Goal: Navigation & Orientation: Find specific page/section

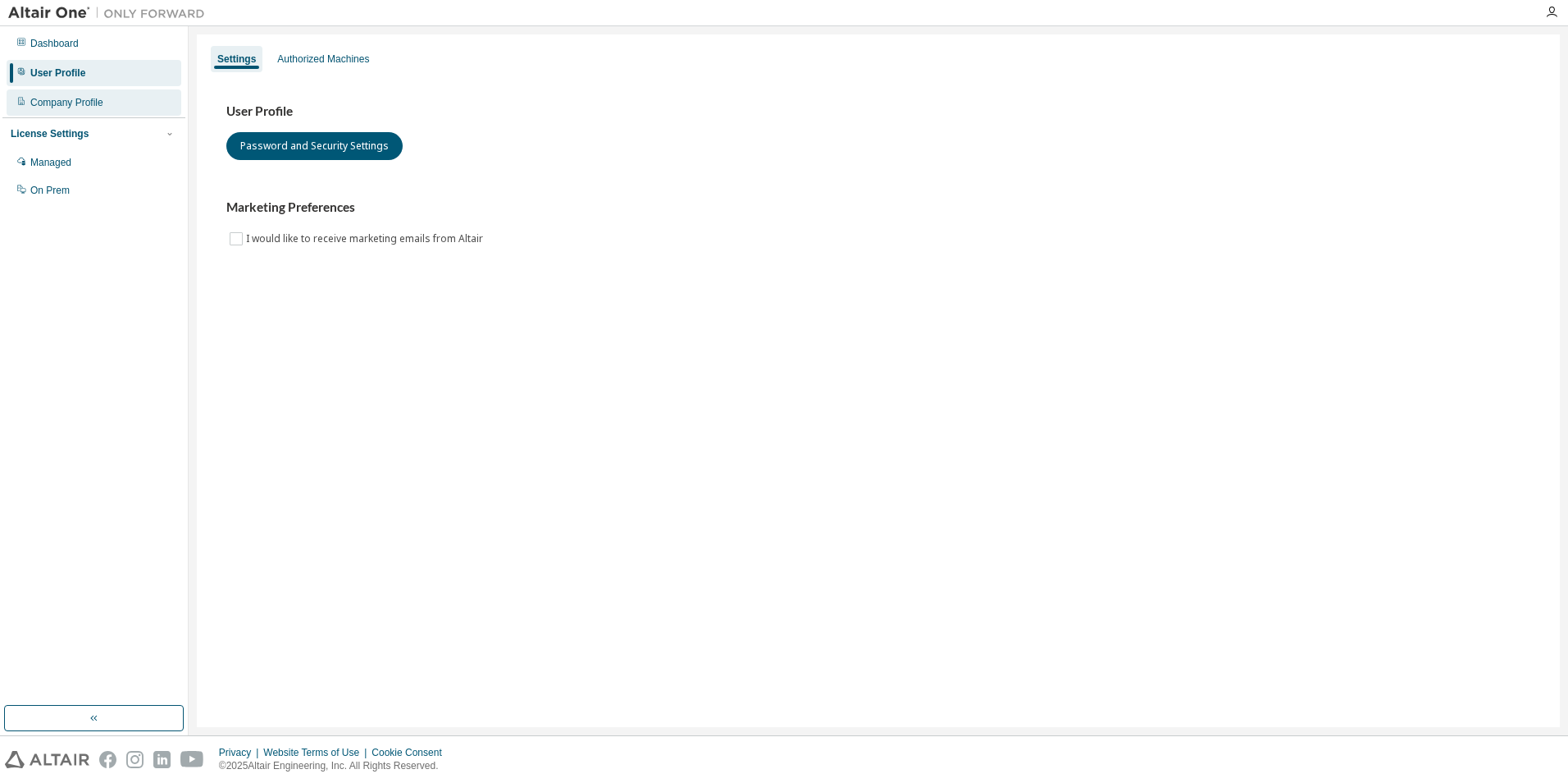
click at [117, 106] on div "Company Profile" at bounding box center [93, 103] width 174 height 27
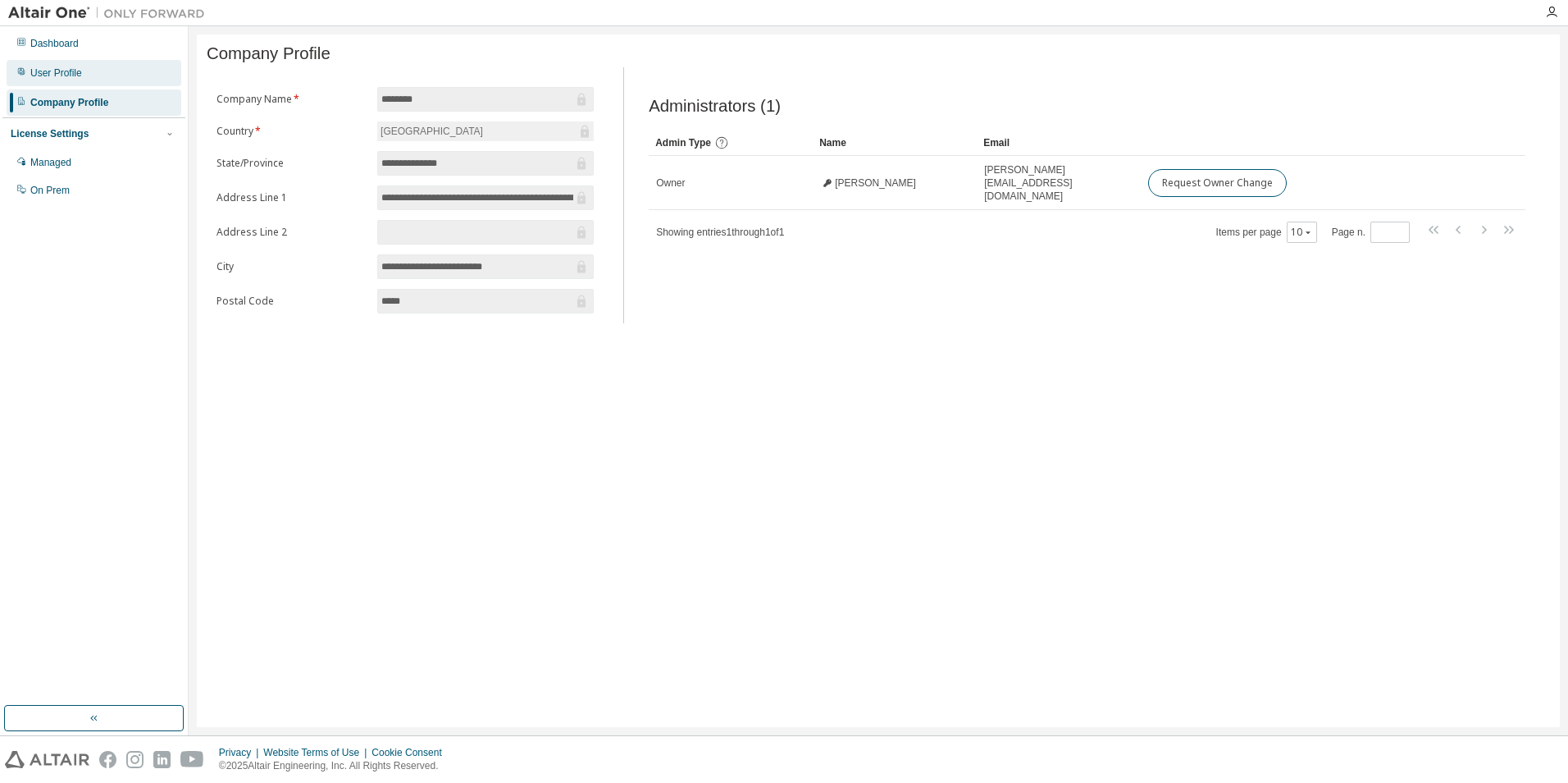
click at [108, 73] on div "User Profile" at bounding box center [93, 73] width 174 height 27
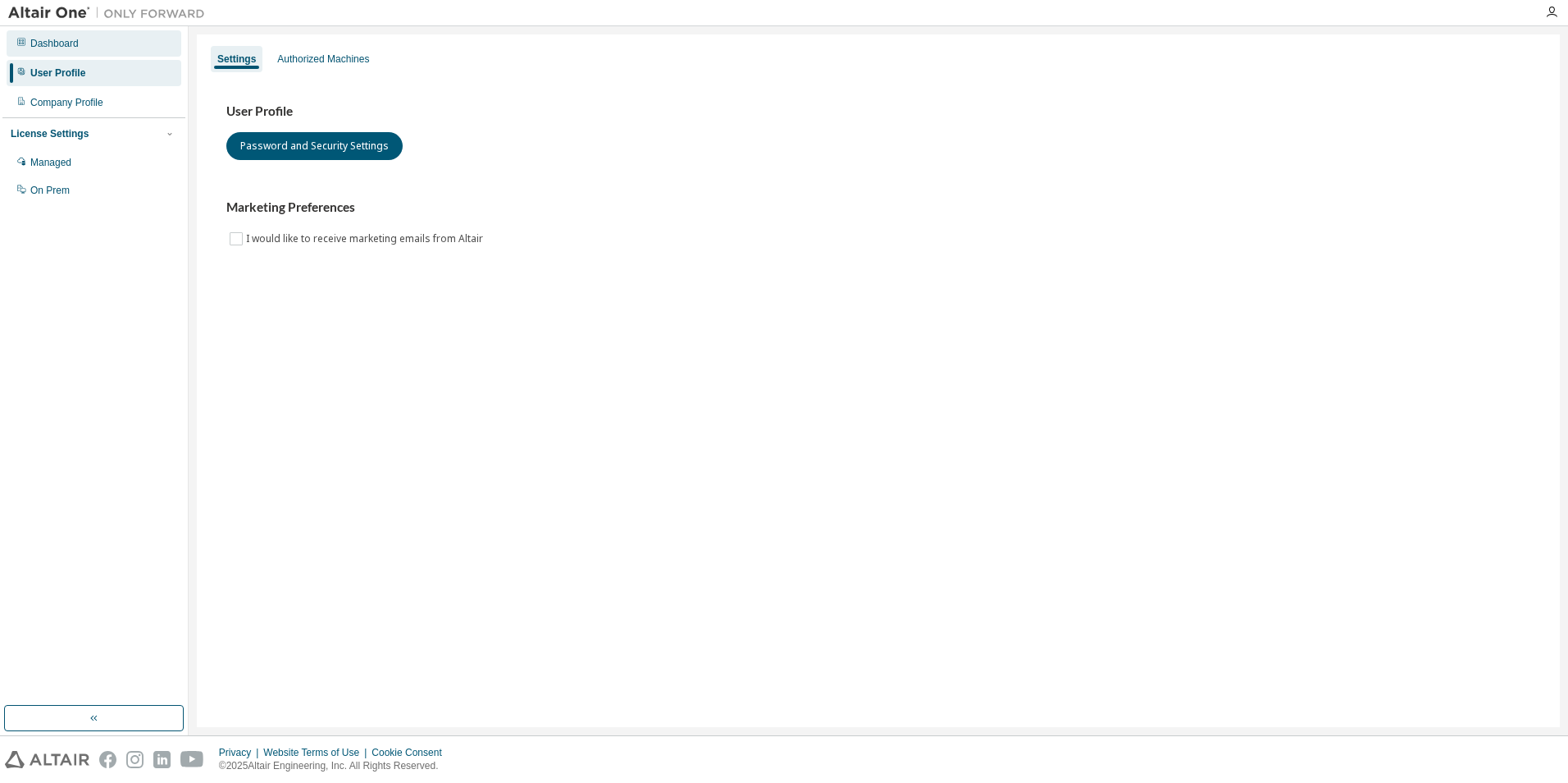
click at [112, 50] on div "Dashboard" at bounding box center [93, 43] width 174 height 27
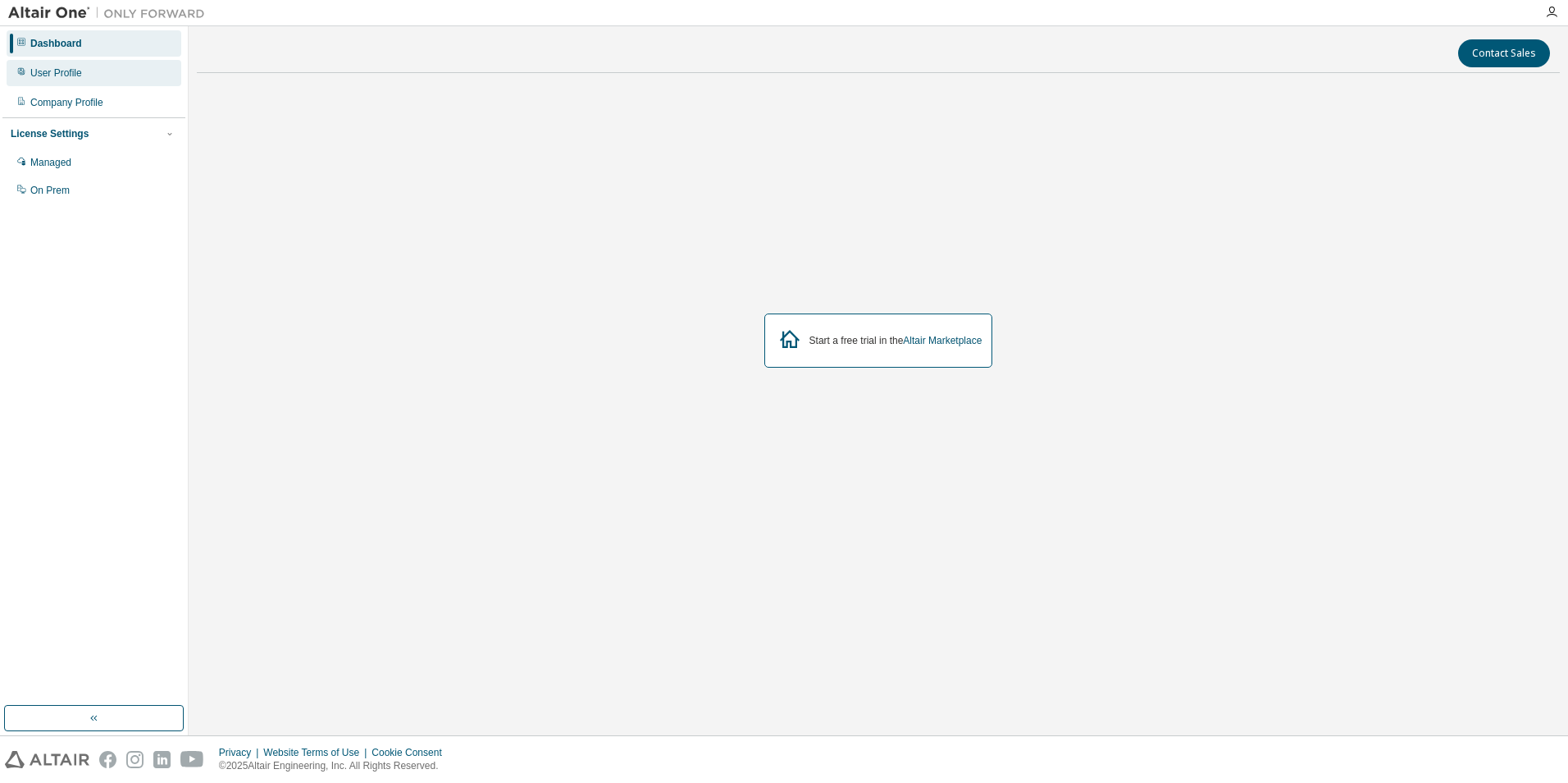
click at [114, 65] on div "User Profile" at bounding box center [93, 73] width 174 height 27
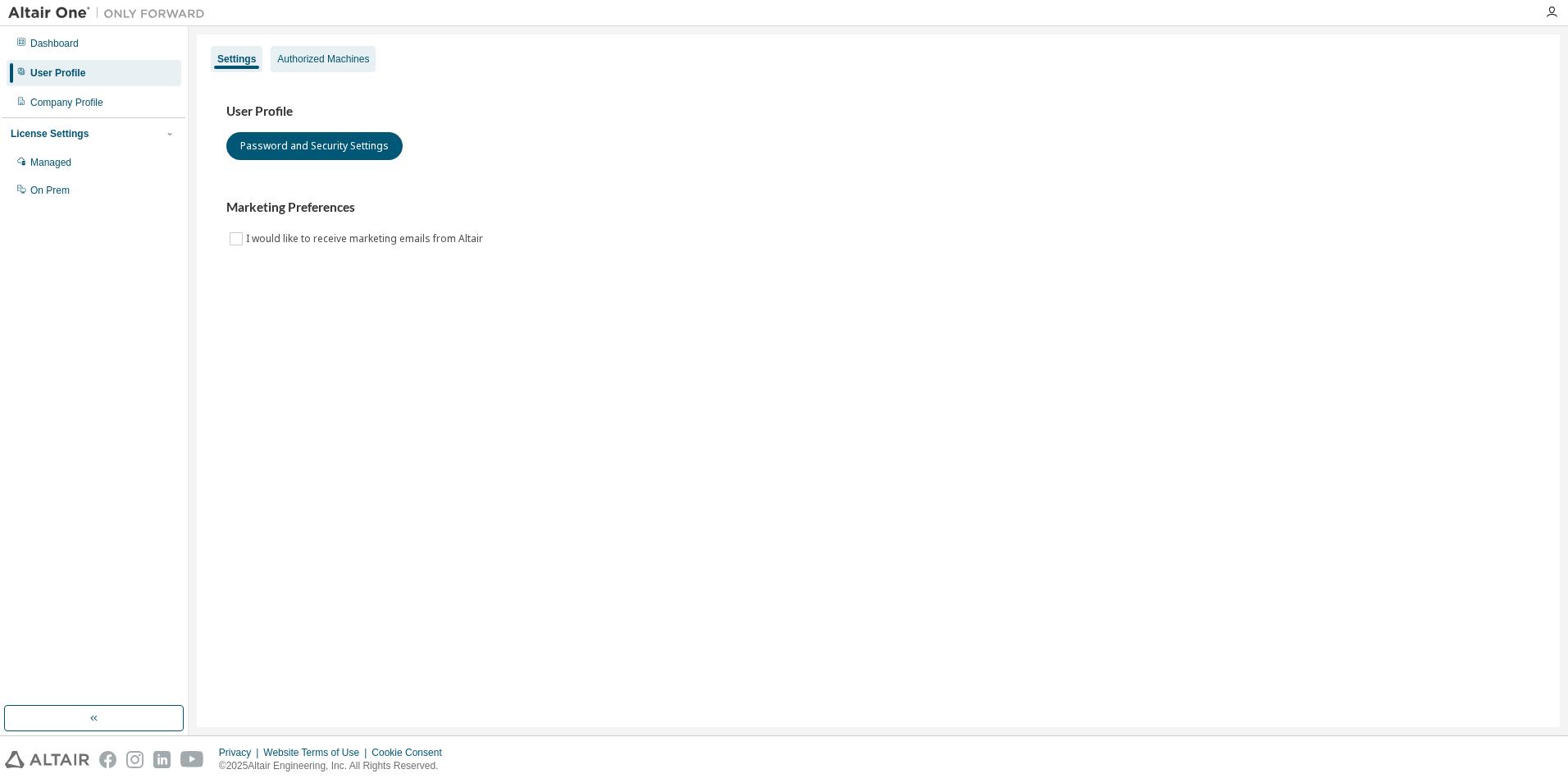
click at [303, 57] on div "Authorized Machines" at bounding box center [323, 58] width 92 height 13
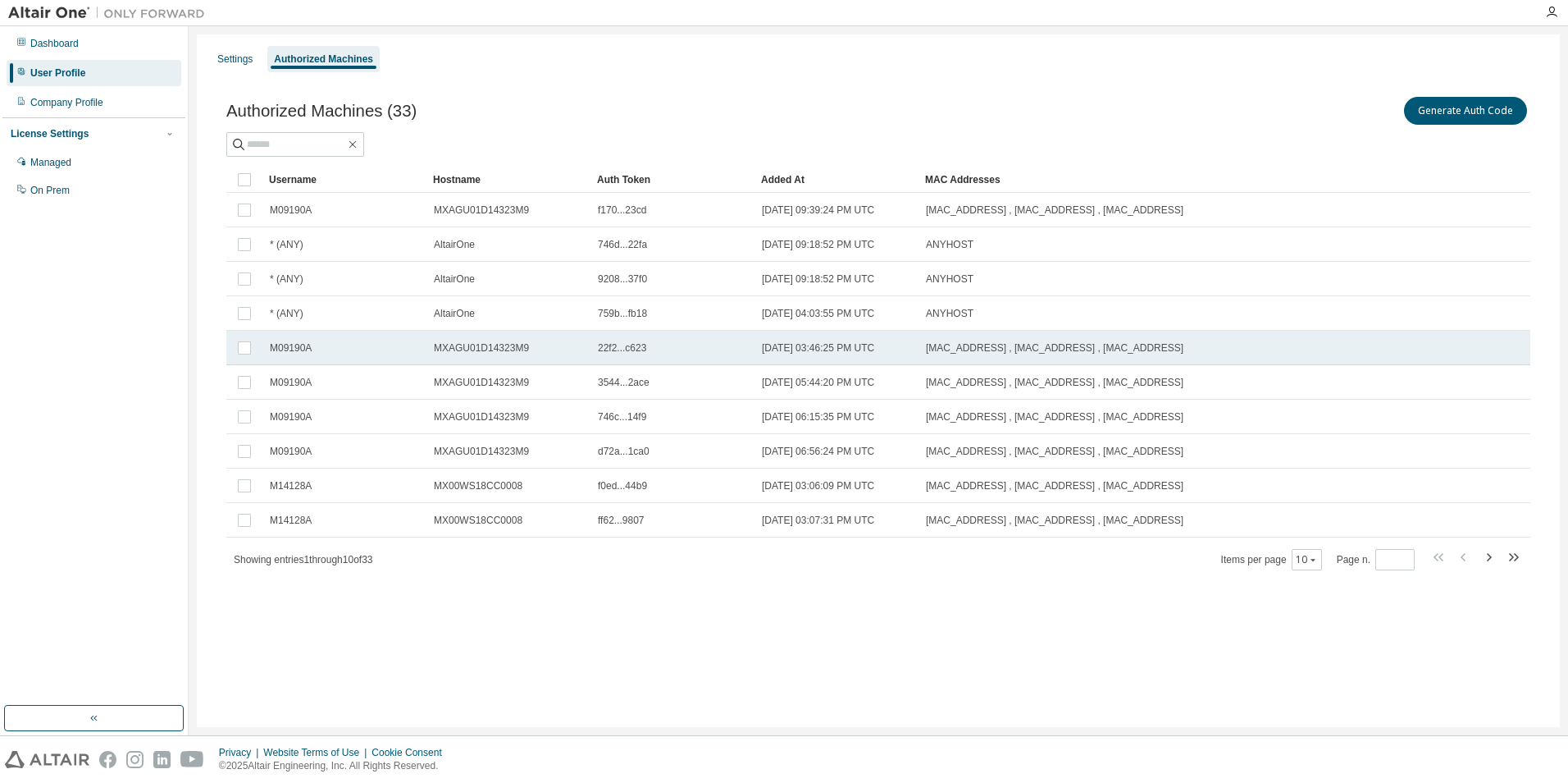
click at [470, 342] on span "MXAGU01D14323M9" at bounding box center [481, 348] width 96 height 13
click at [630, 107] on div "Authorized Machines (33) Generate Auth Code Delete Auth Token" at bounding box center [878, 111] width 1304 height 35
click at [83, 169] on div "Managed" at bounding box center [93, 163] width 174 height 27
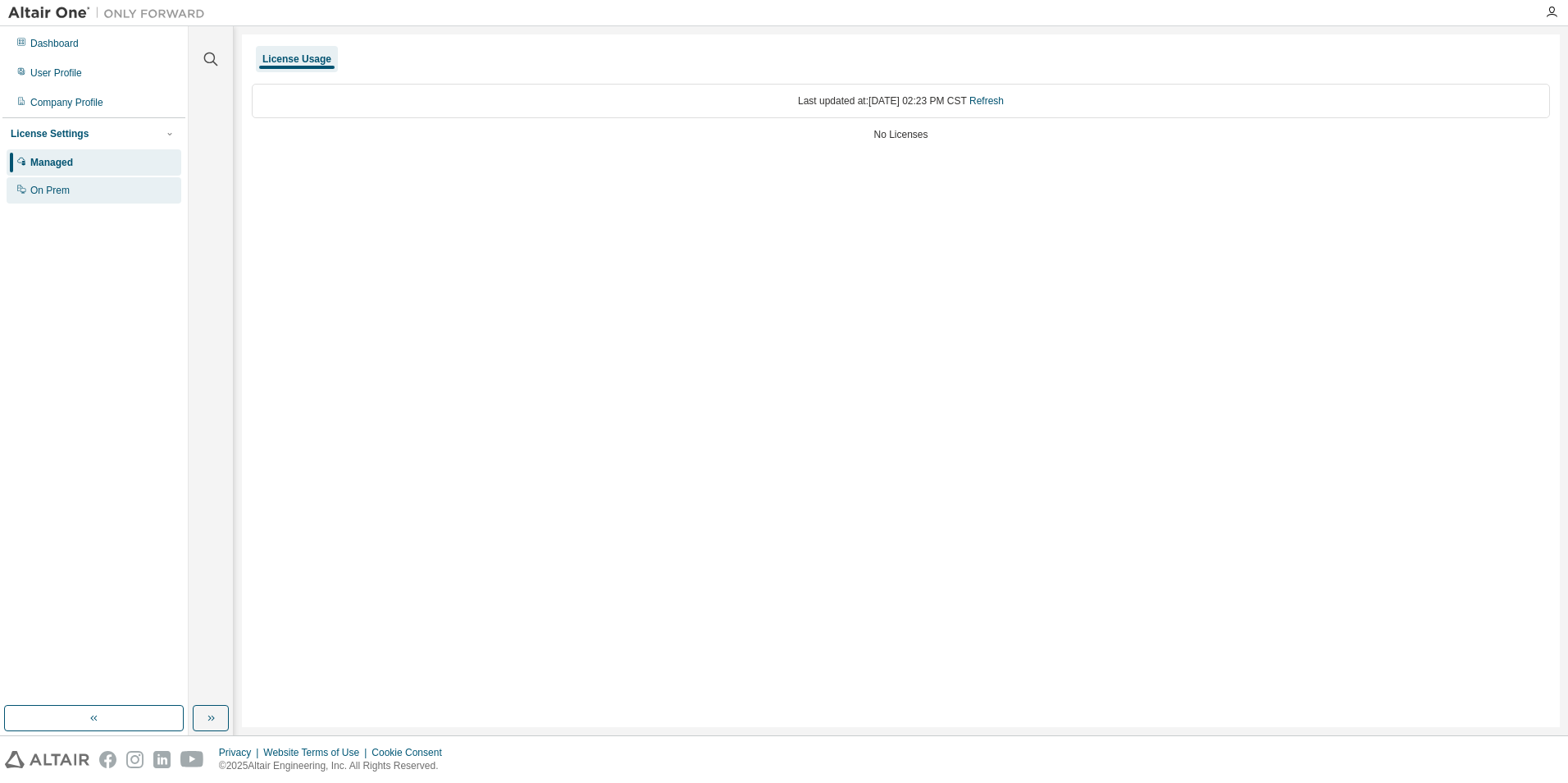
click at [91, 186] on div "On Prem" at bounding box center [93, 190] width 174 height 27
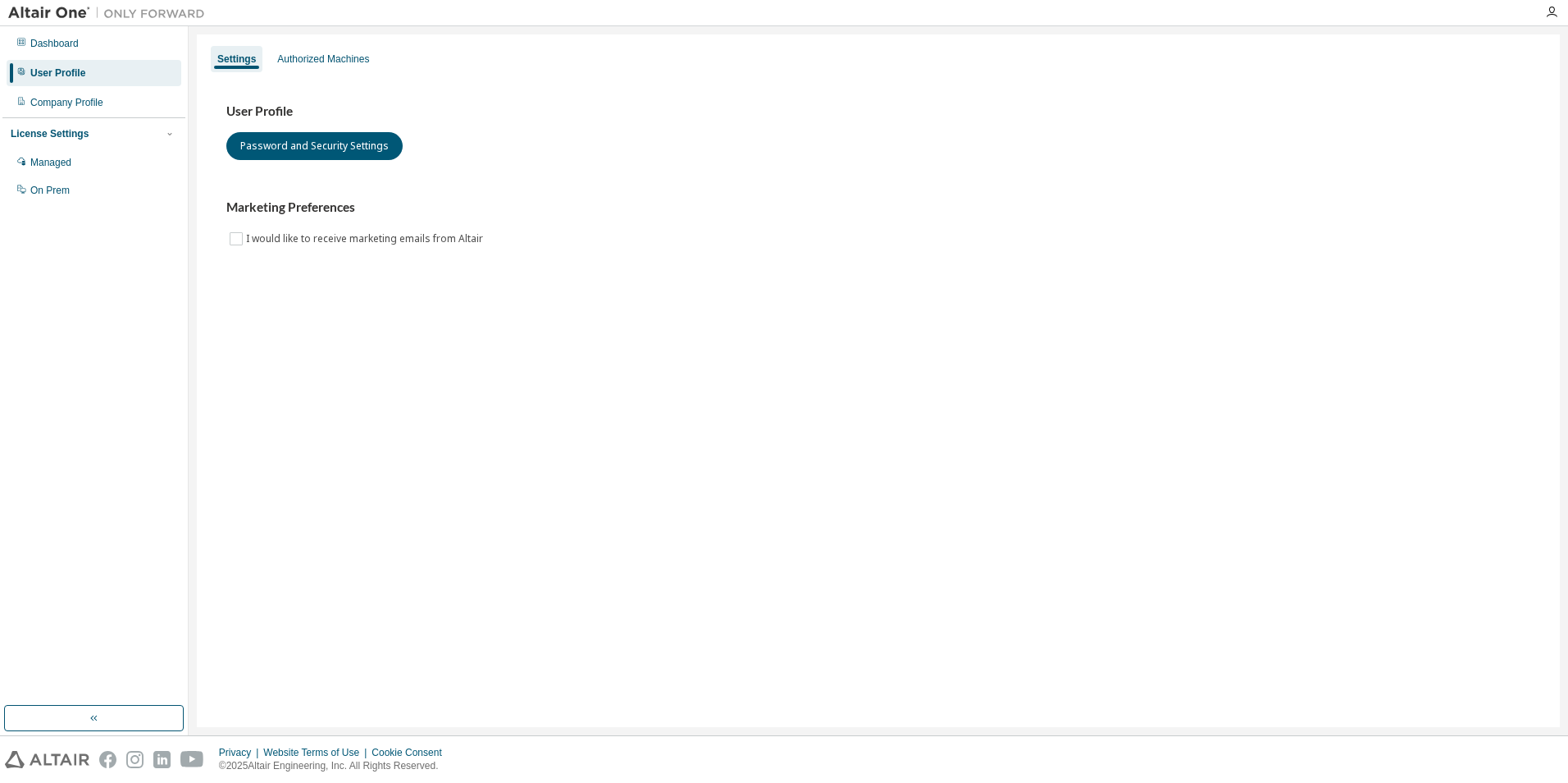
click at [50, 13] on img at bounding box center [111, 13] width 205 height 17
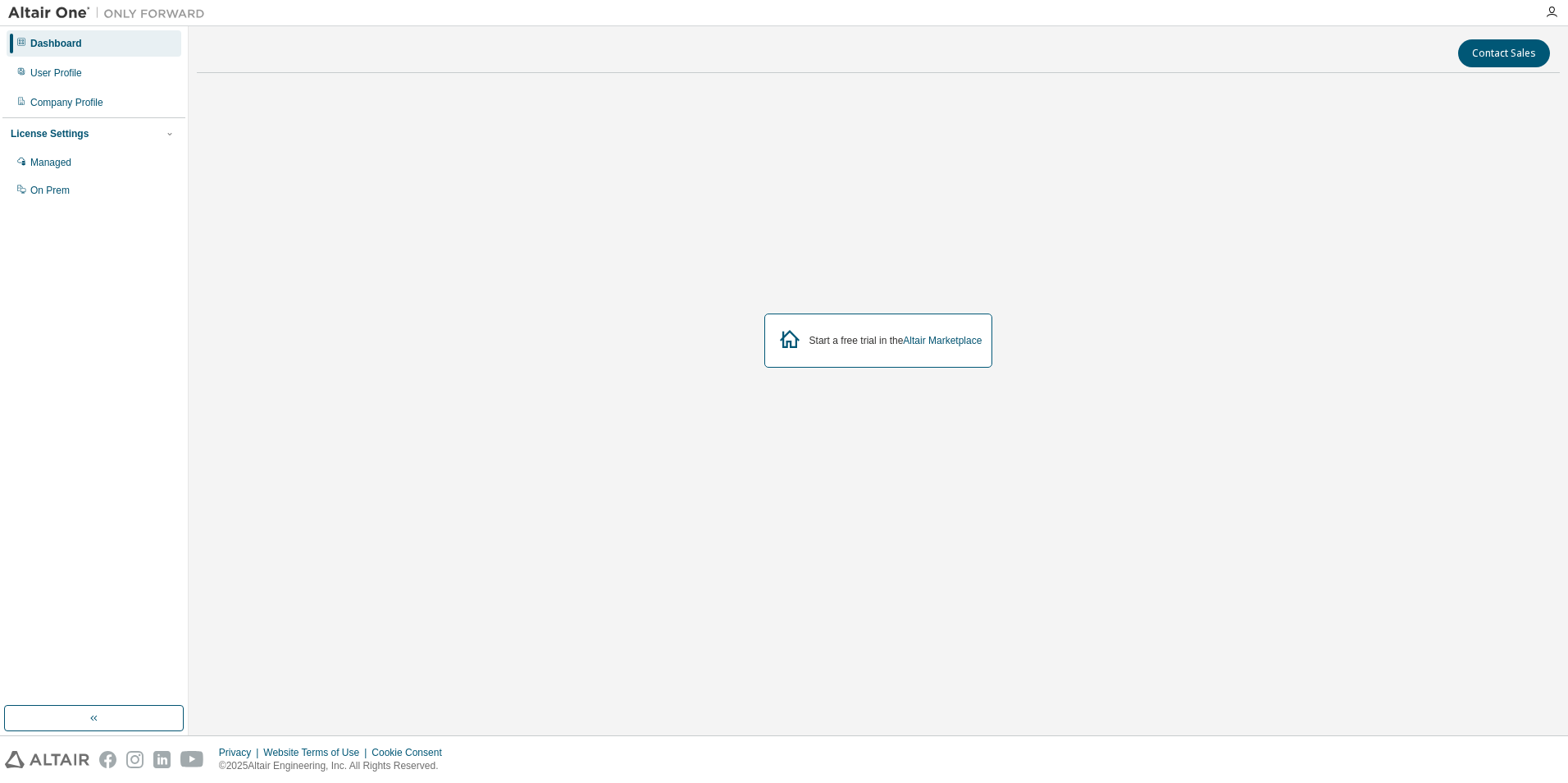
click at [854, 349] on div "Start a free trial in the Altair Marketplace" at bounding box center [878, 340] width 229 height 54
click at [73, 65] on div "User Profile" at bounding box center [93, 73] width 174 height 27
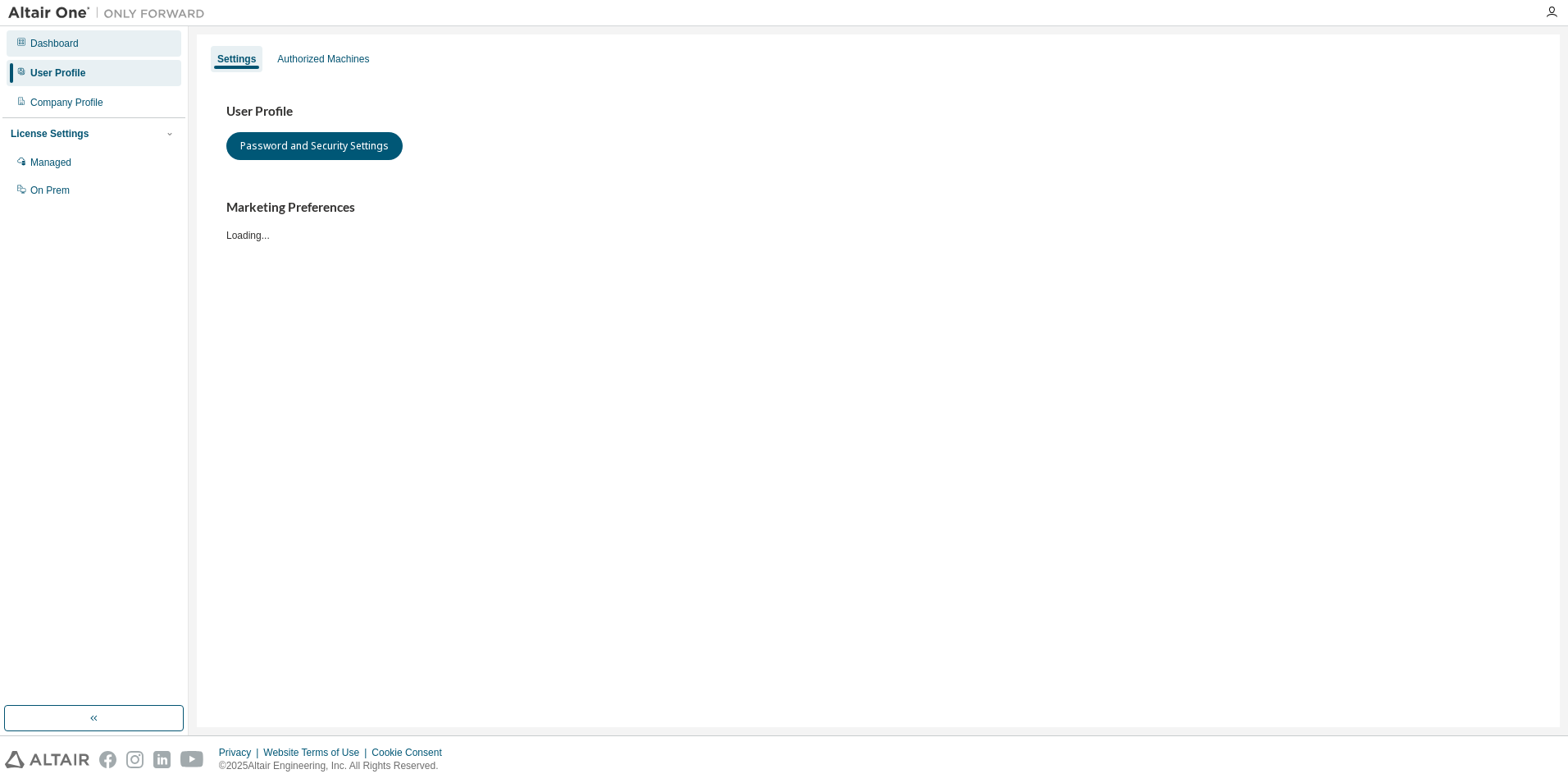
click at [67, 50] on div "Dashboard" at bounding box center [93, 43] width 174 height 27
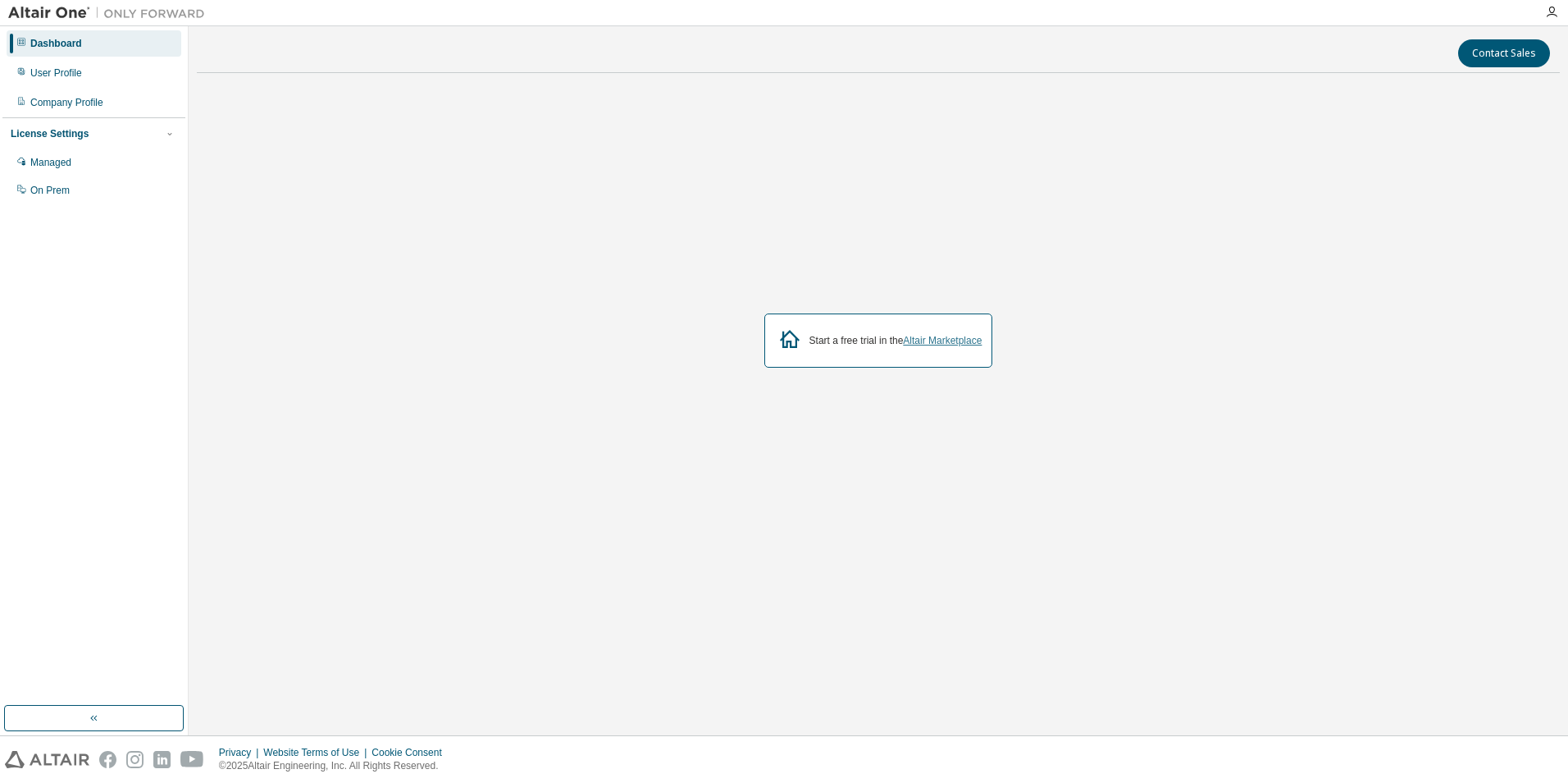
click at [909, 342] on link "Altair Marketplace" at bounding box center [942, 340] width 79 height 12
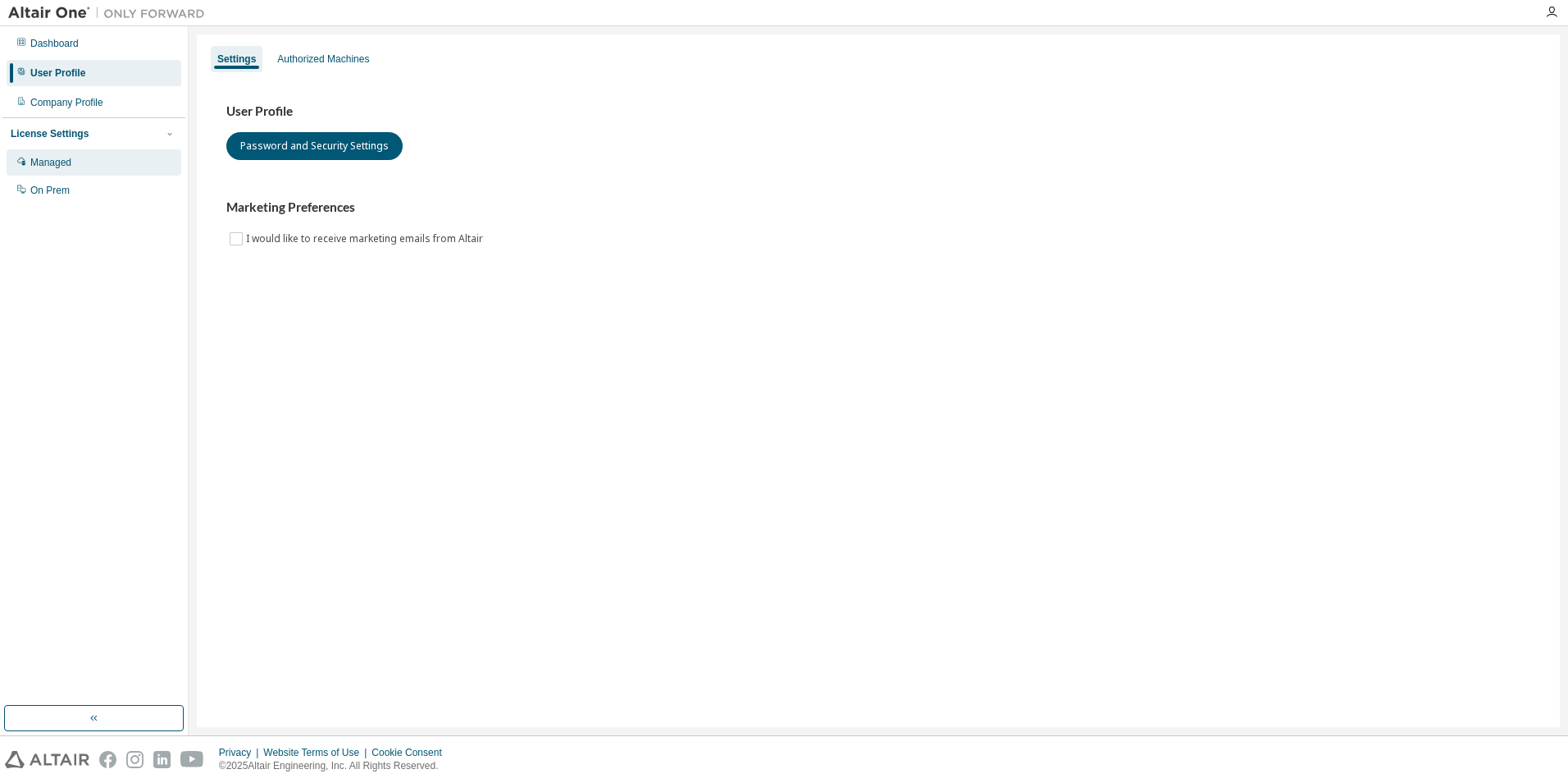
click at [72, 157] on div "Managed" at bounding box center [50, 162] width 41 height 13
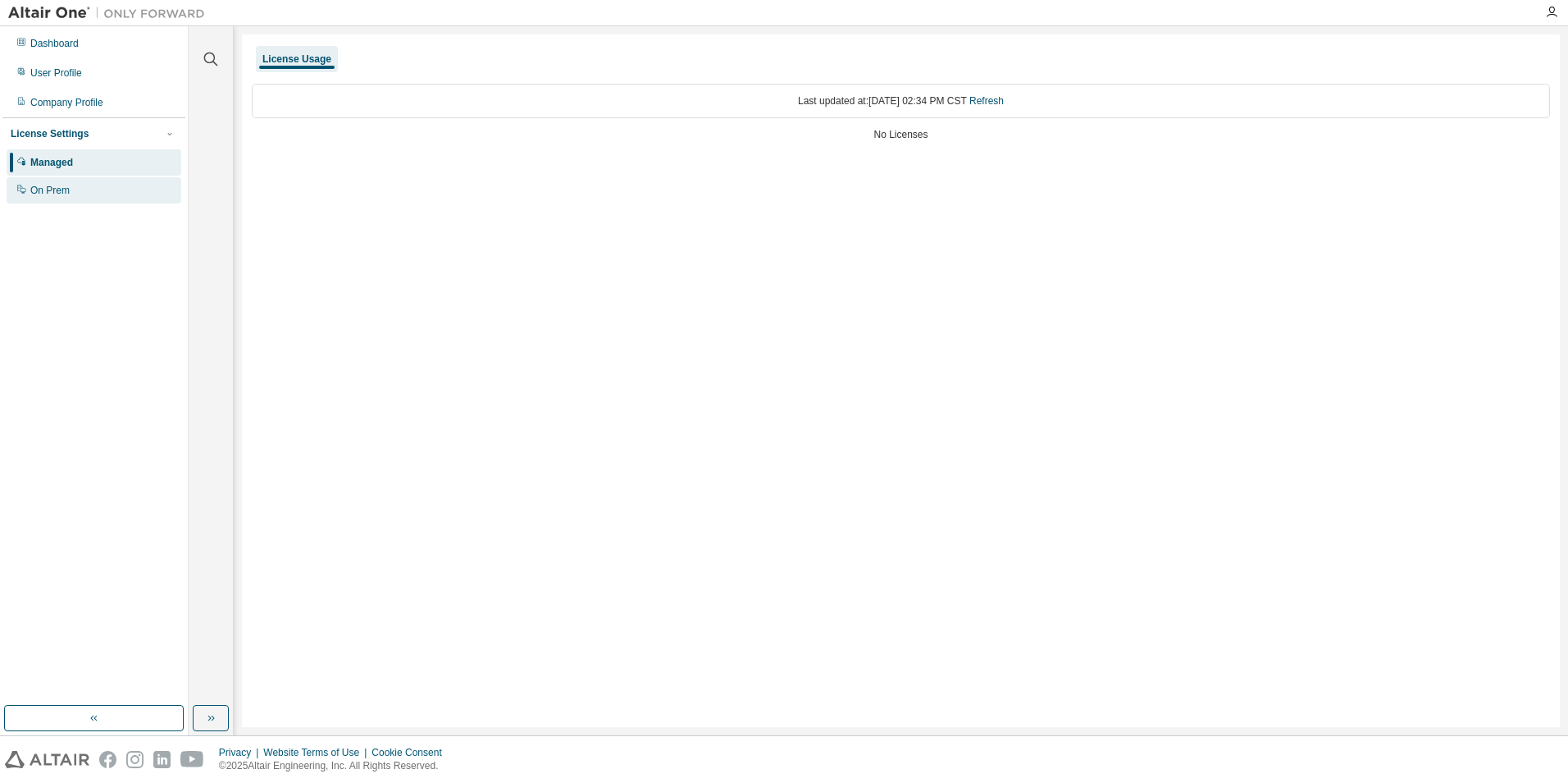
click at [64, 191] on div "On Prem" at bounding box center [50, 190] width 40 height 13
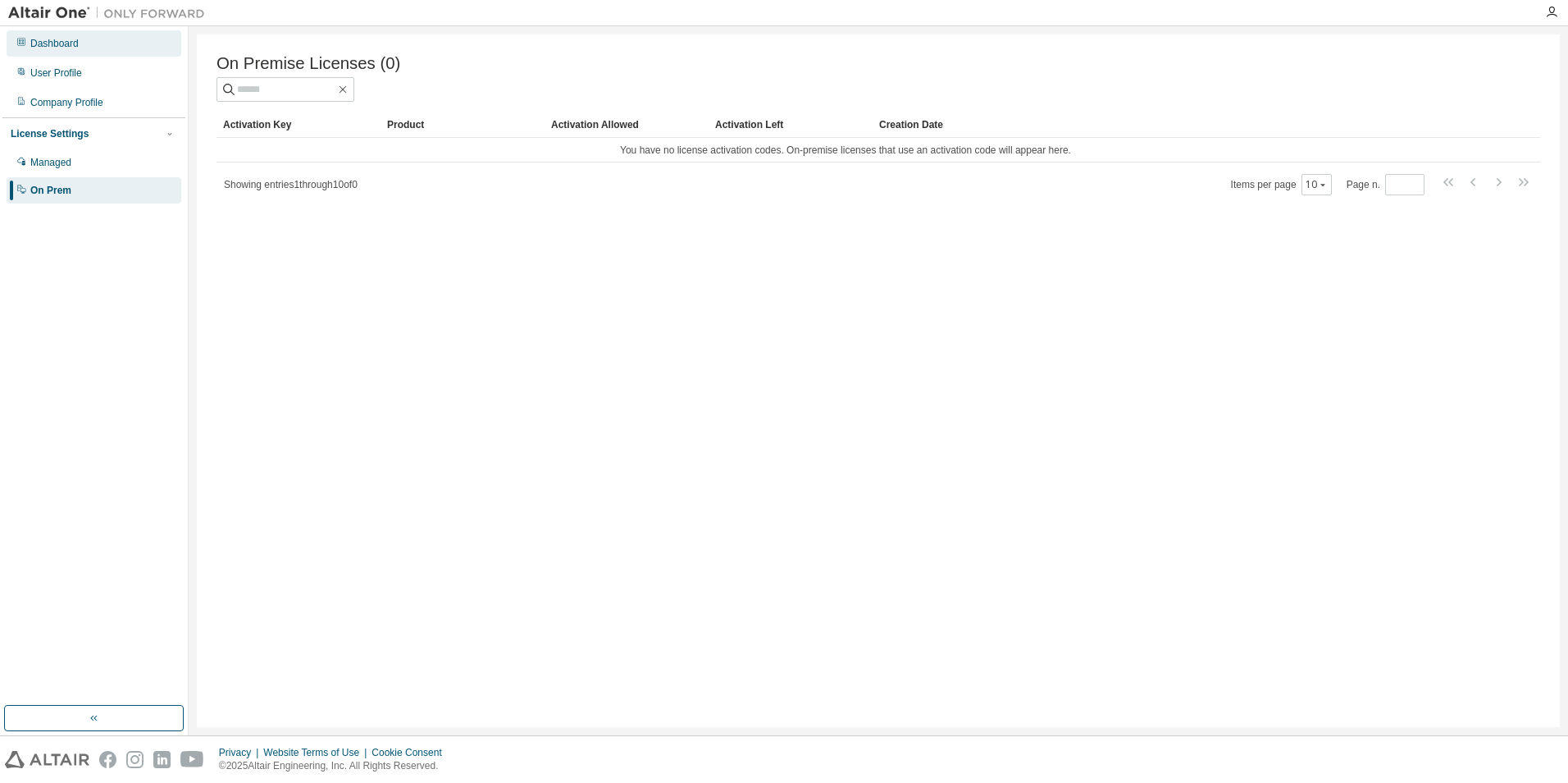
click at [78, 43] on div "Dashboard" at bounding box center [54, 43] width 49 height 13
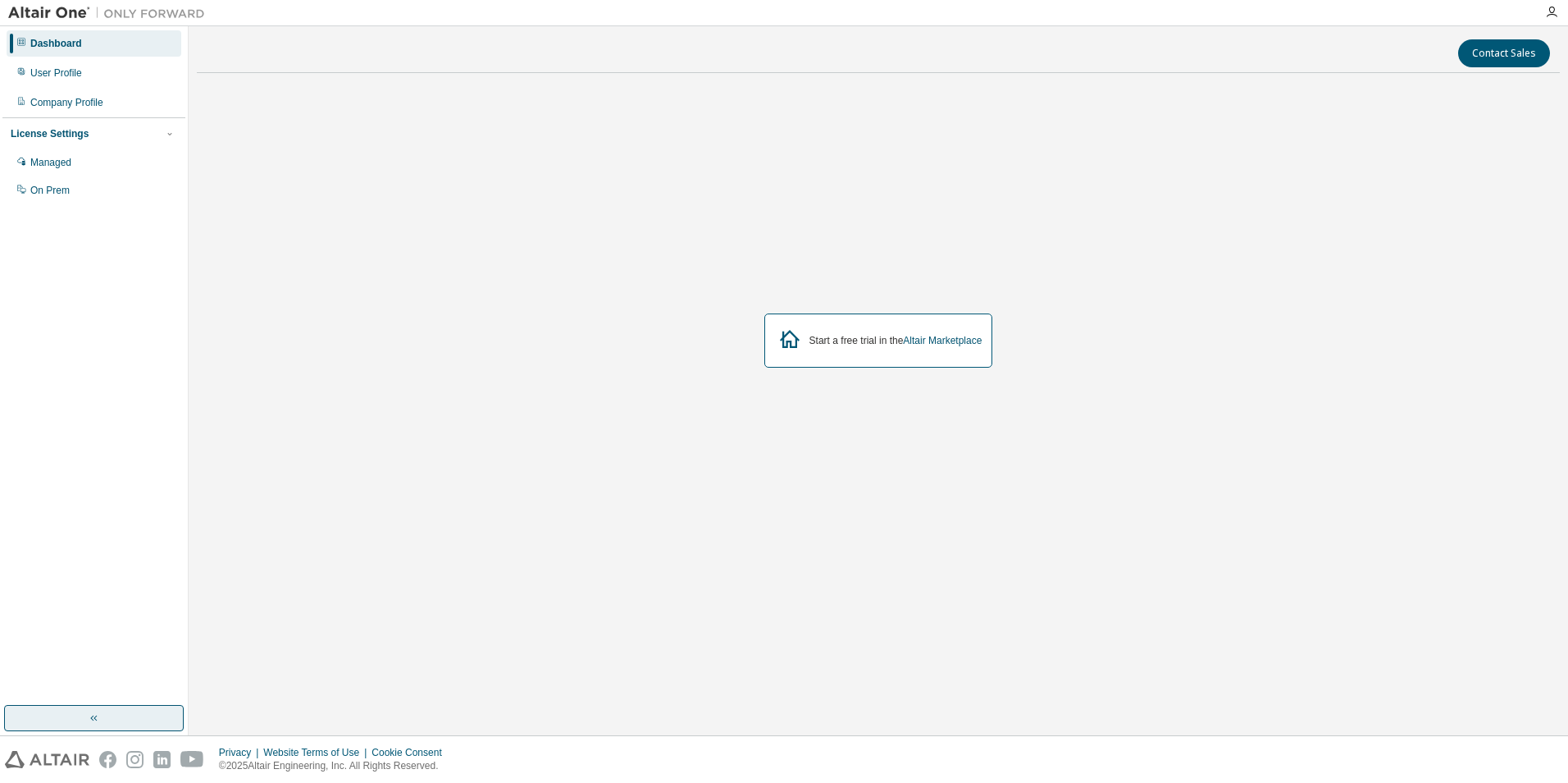
click at [135, 713] on button "button" at bounding box center [94, 718] width 180 height 27
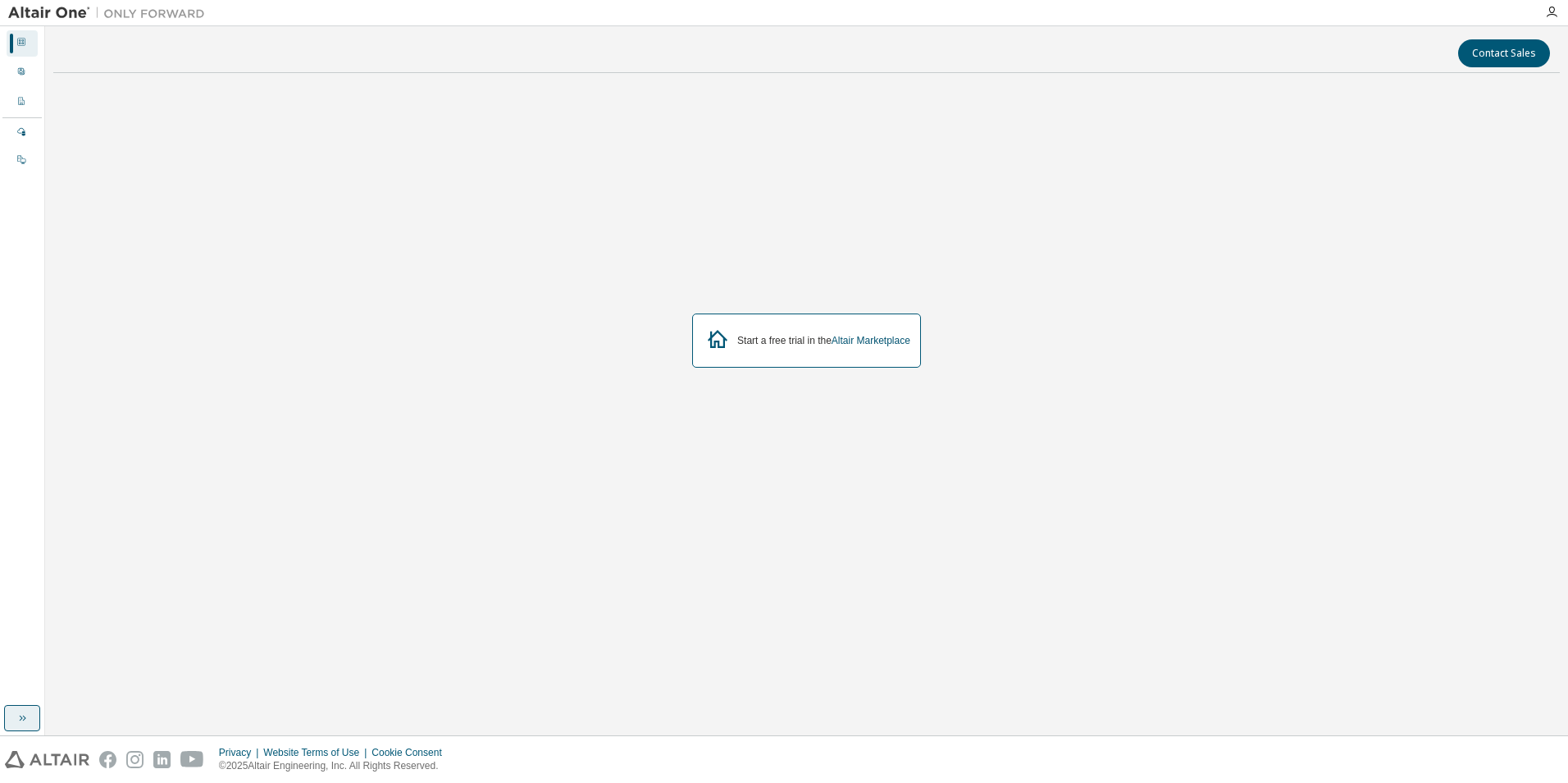
click at [33, 714] on button "button" at bounding box center [22, 718] width 36 height 27
